Goal: Navigation & Orientation: Find specific page/section

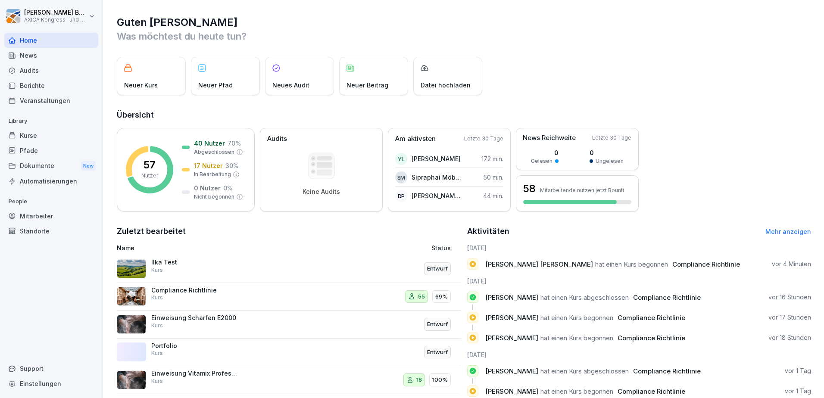
click at [222, 297] on div "Compliance Richtlinie Kurs" at bounding box center [194, 295] width 86 height 16
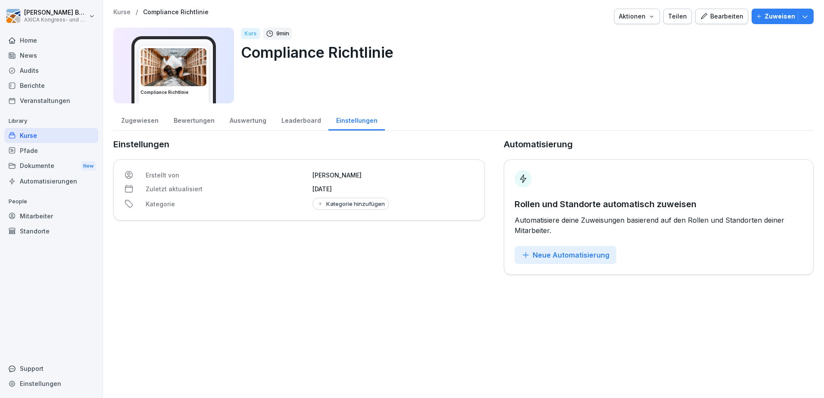
click at [131, 121] on div "Zugewiesen" at bounding box center [139, 120] width 53 height 22
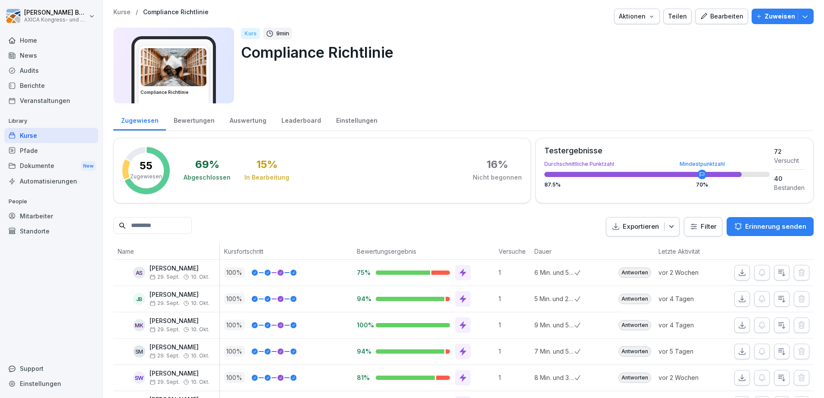
click at [45, 136] on div "Kurse" at bounding box center [51, 135] width 94 height 15
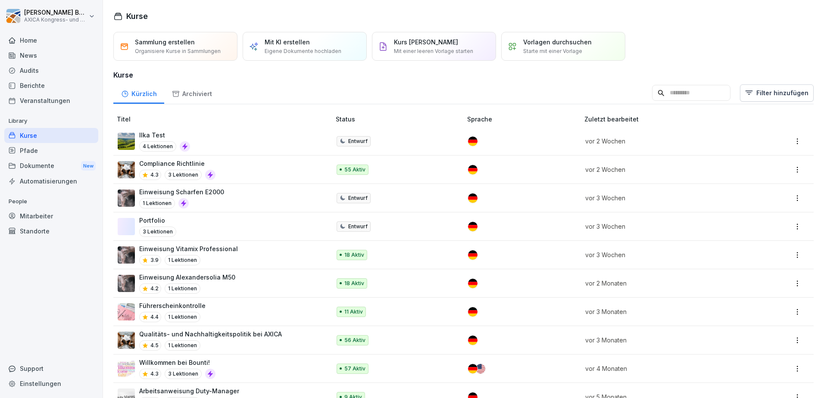
click at [265, 260] on div "Einweisung Vitamix Professional 3.9 1 Lektionen" at bounding box center [220, 254] width 204 height 21
click at [265, 283] on div "Einweisung Alexandersolia M50 4.2 1 Lektionen" at bounding box center [220, 283] width 204 height 21
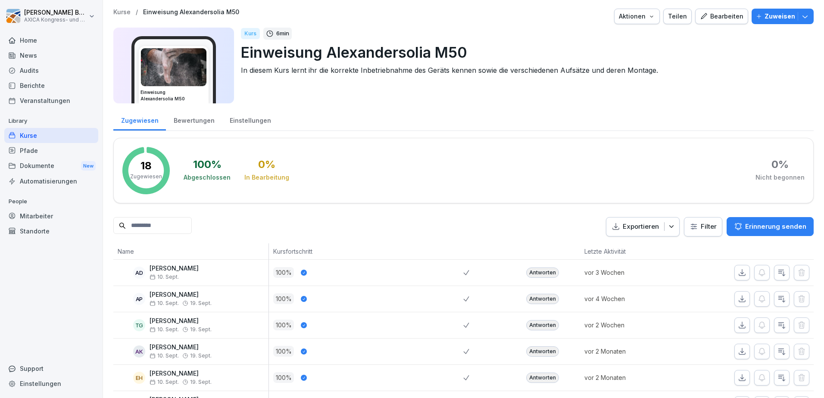
click at [190, 122] on div "Bewertungen" at bounding box center [194, 120] width 56 height 22
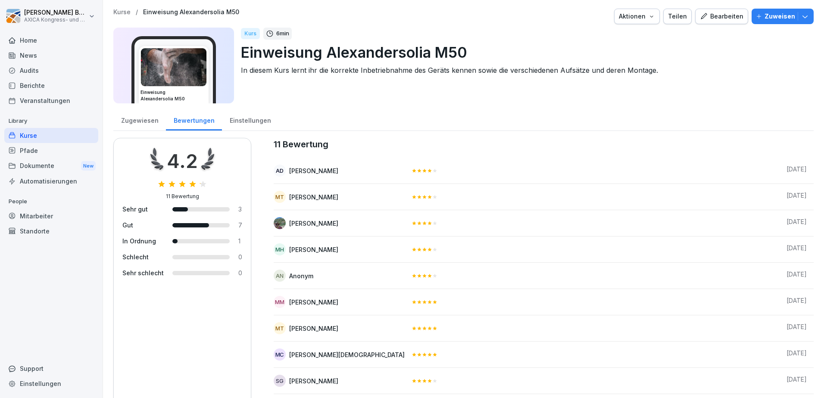
click at [41, 138] on div "Kurse" at bounding box center [51, 135] width 94 height 15
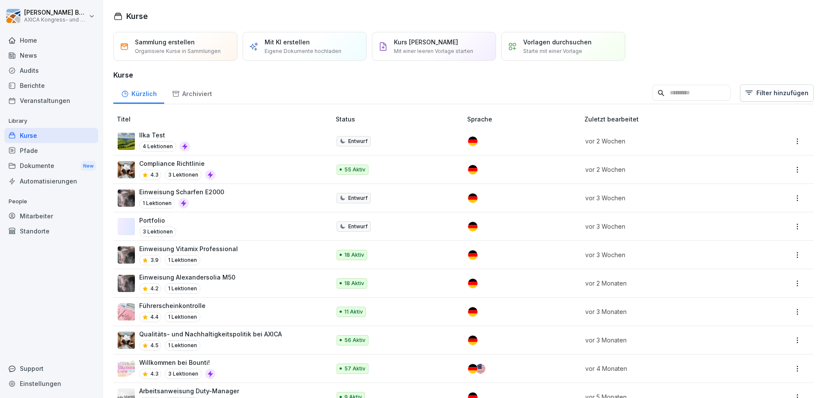
scroll to position [26, 0]
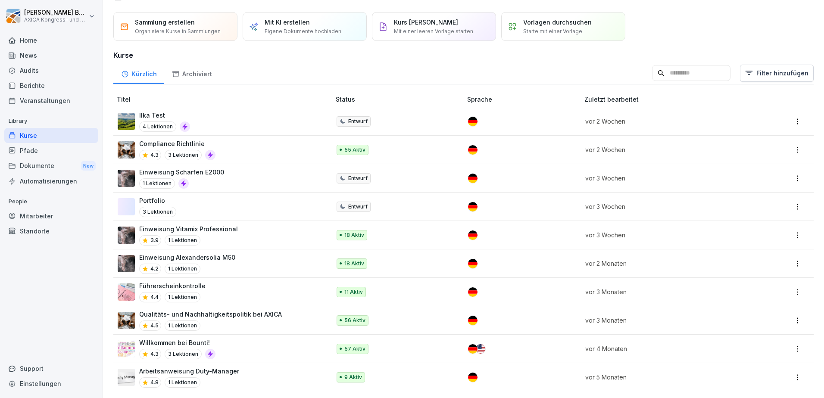
click at [296, 313] on div "Qualitäts- und Nachhaltigkeitspolitik bei AXICA 4.5 1 Lektionen" at bounding box center [220, 320] width 204 height 21
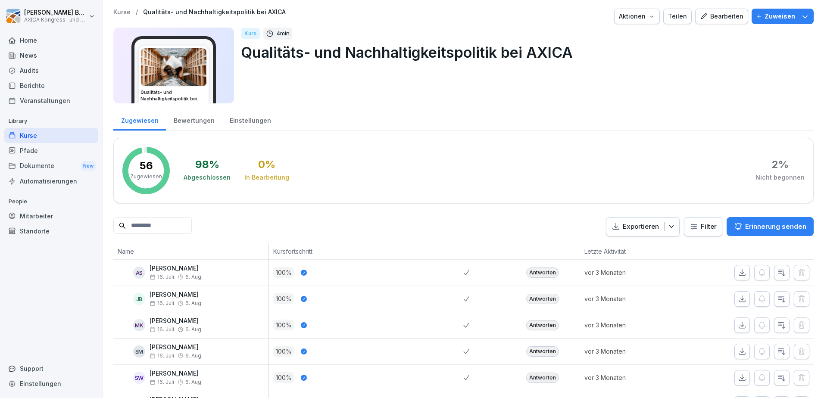
click at [50, 139] on div "Kurse" at bounding box center [51, 135] width 94 height 15
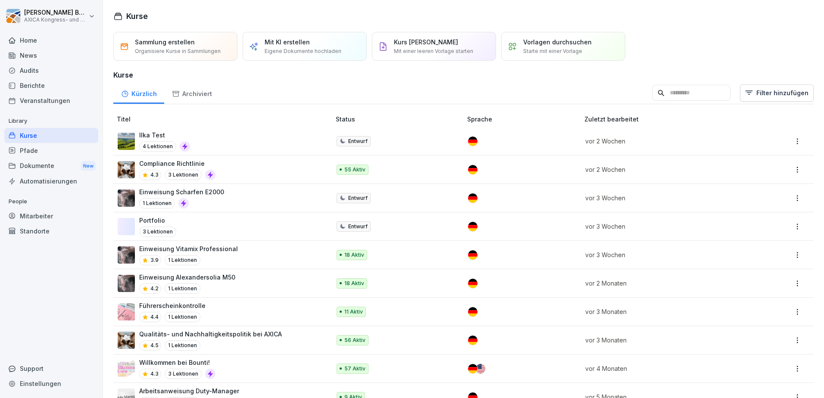
click at [43, 41] on div "Home" at bounding box center [51, 40] width 94 height 15
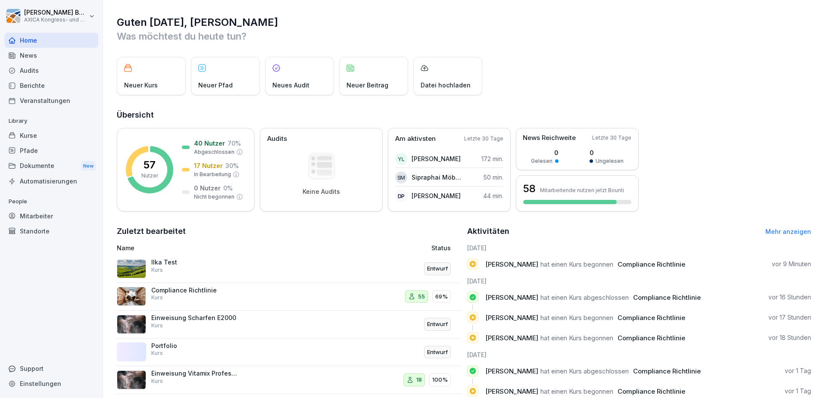
click at [37, 44] on div "Home" at bounding box center [51, 40] width 94 height 15
click at [37, 137] on div "Kurse" at bounding box center [51, 135] width 94 height 15
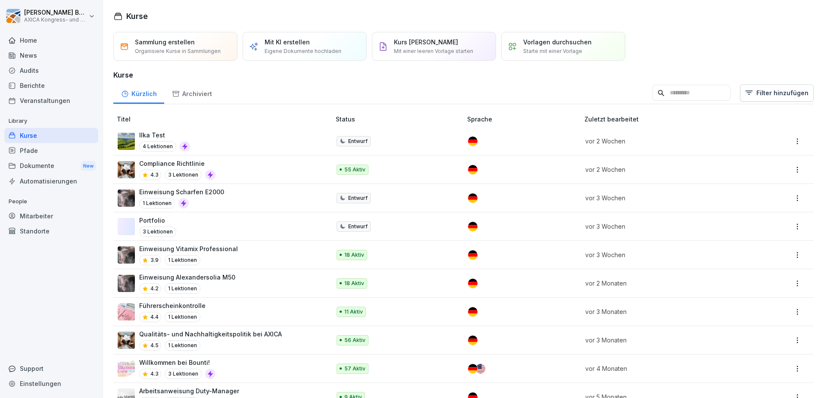
click at [25, 42] on div "Home" at bounding box center [51, 40] width 94 height 15
